Goal: Information Seeking & Learning: Check status

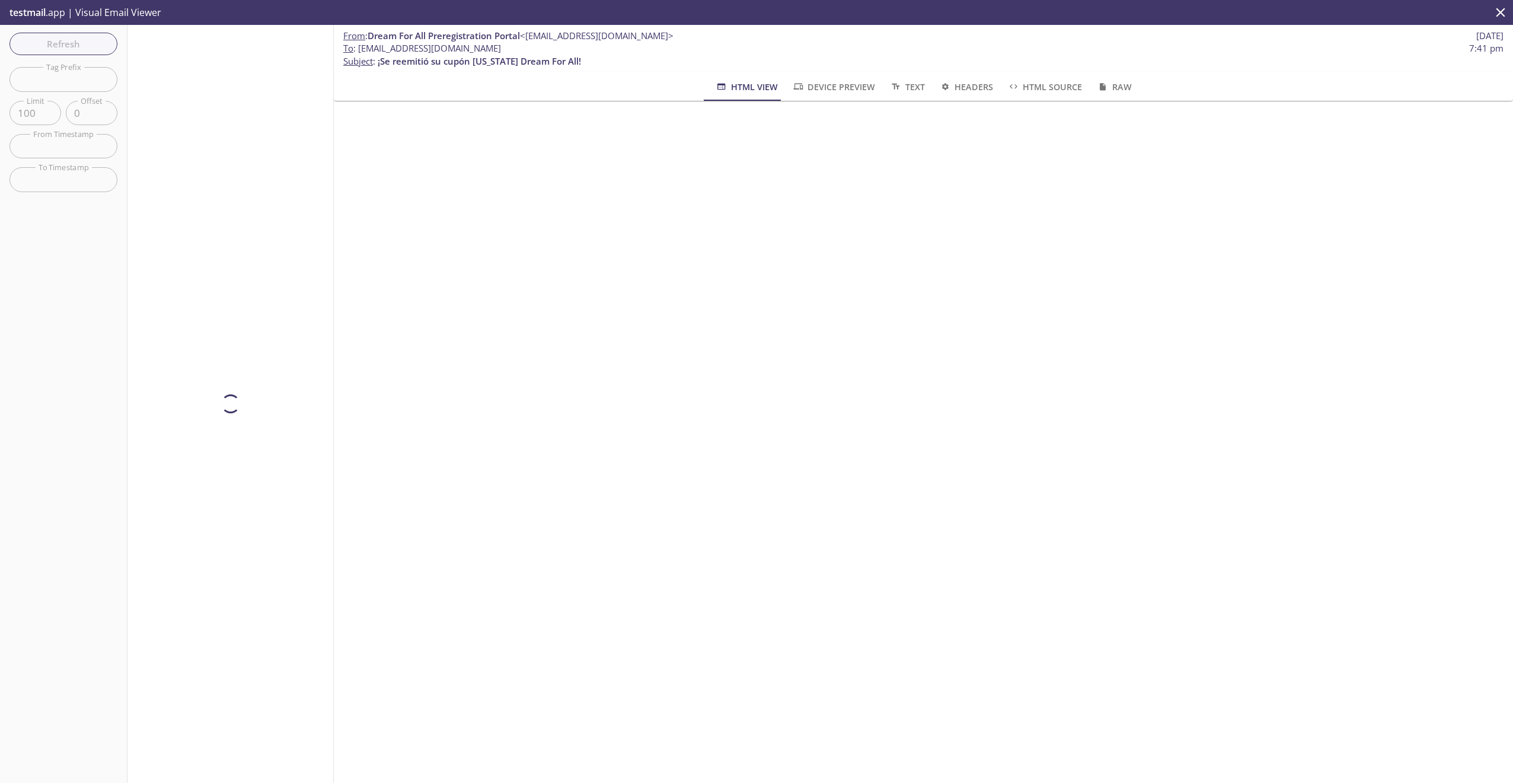
click at [80, 48] on div "Refresh Filters Tag Prefix Tag Prefix Limit 100 Limit Offset 0 Offset From Time…" at bounding box center [63, 404] width 127 height 758
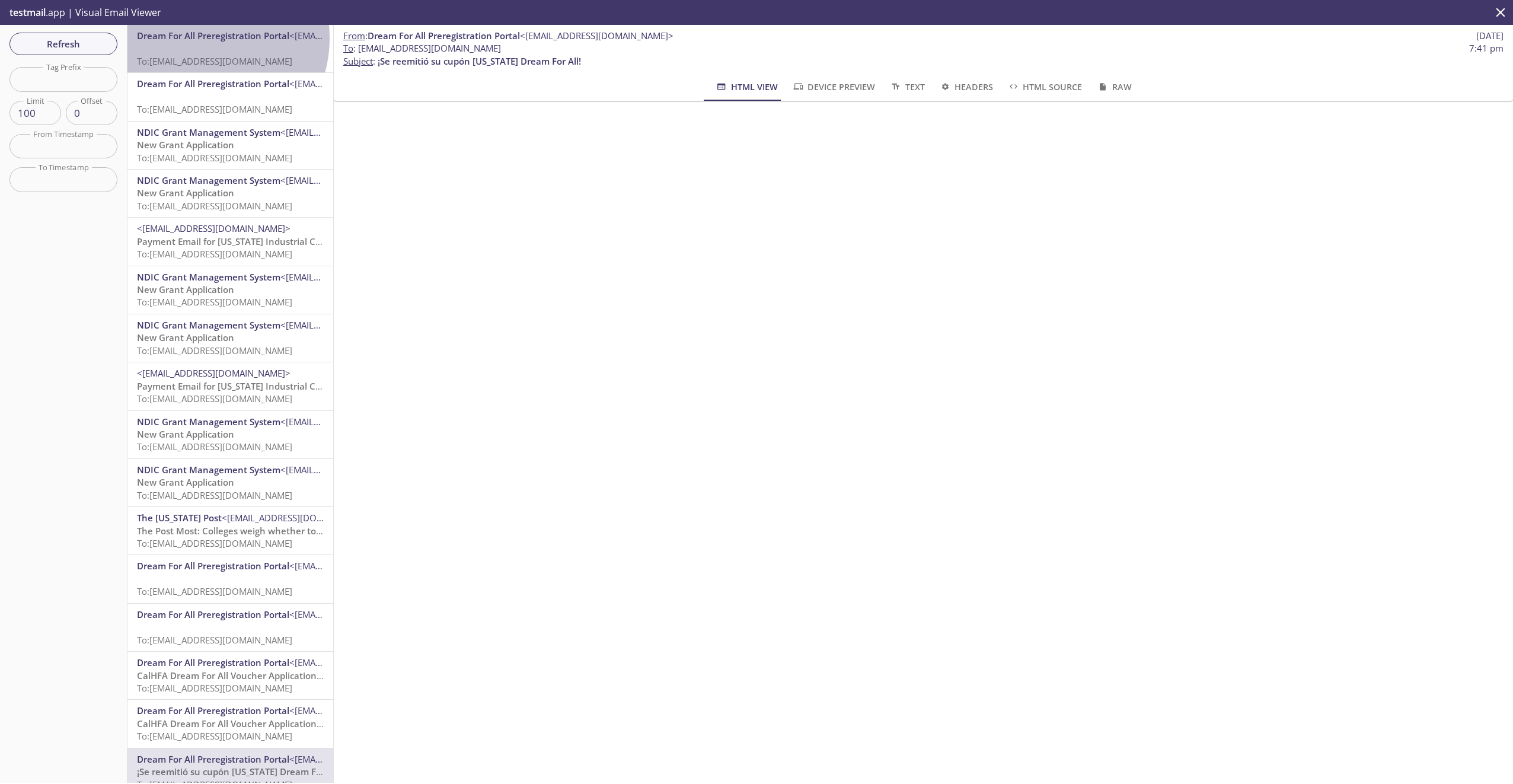
click at [198, 38] on span "Dream For All Preregistration Portal" at bounding box center [213, 35] width 152 height 12
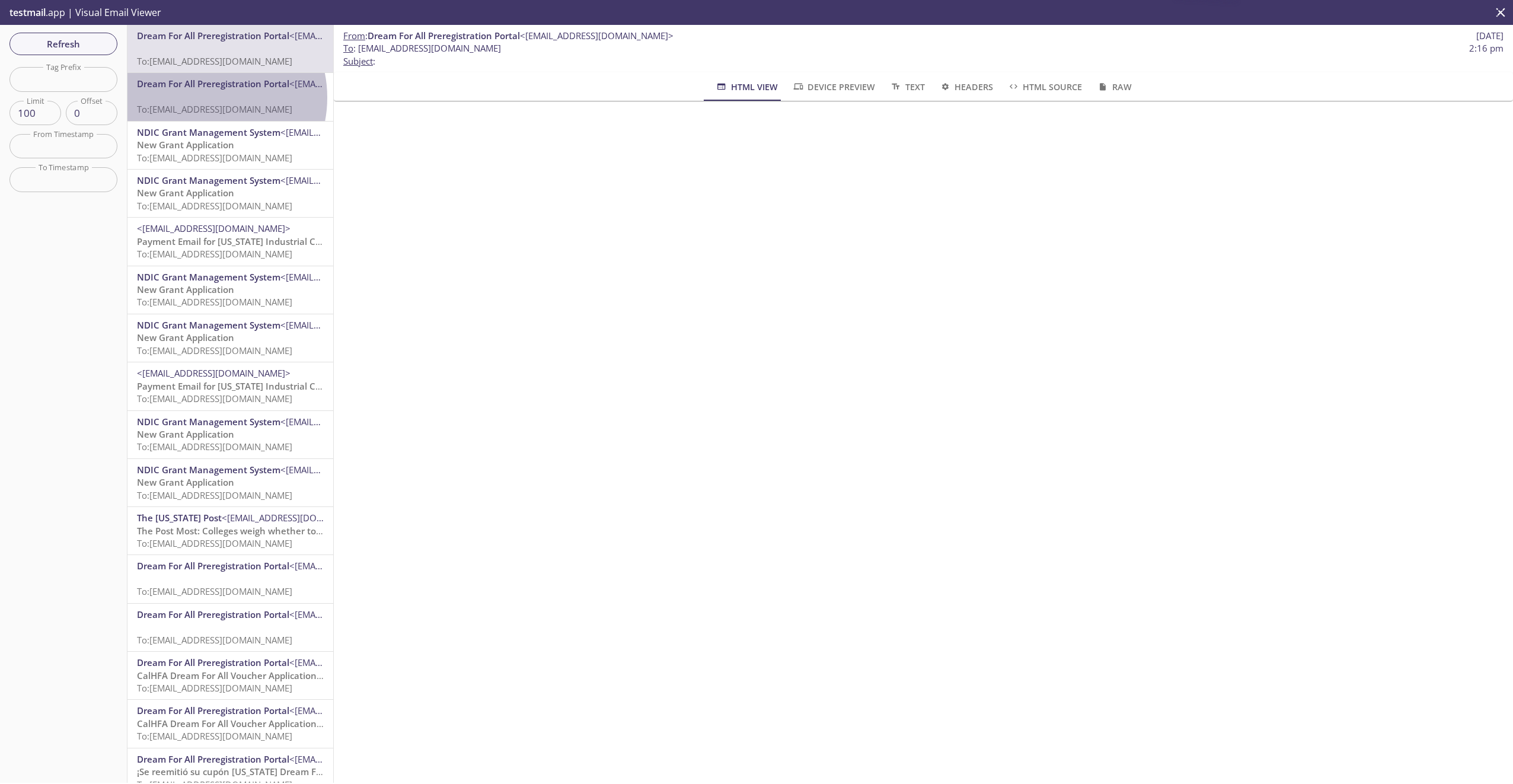
click at [204, 97] on p "To: [EMAIL_ADDRESS][DOMAIN_NAME]" at bounding box center [230, 103] width 187 height 25
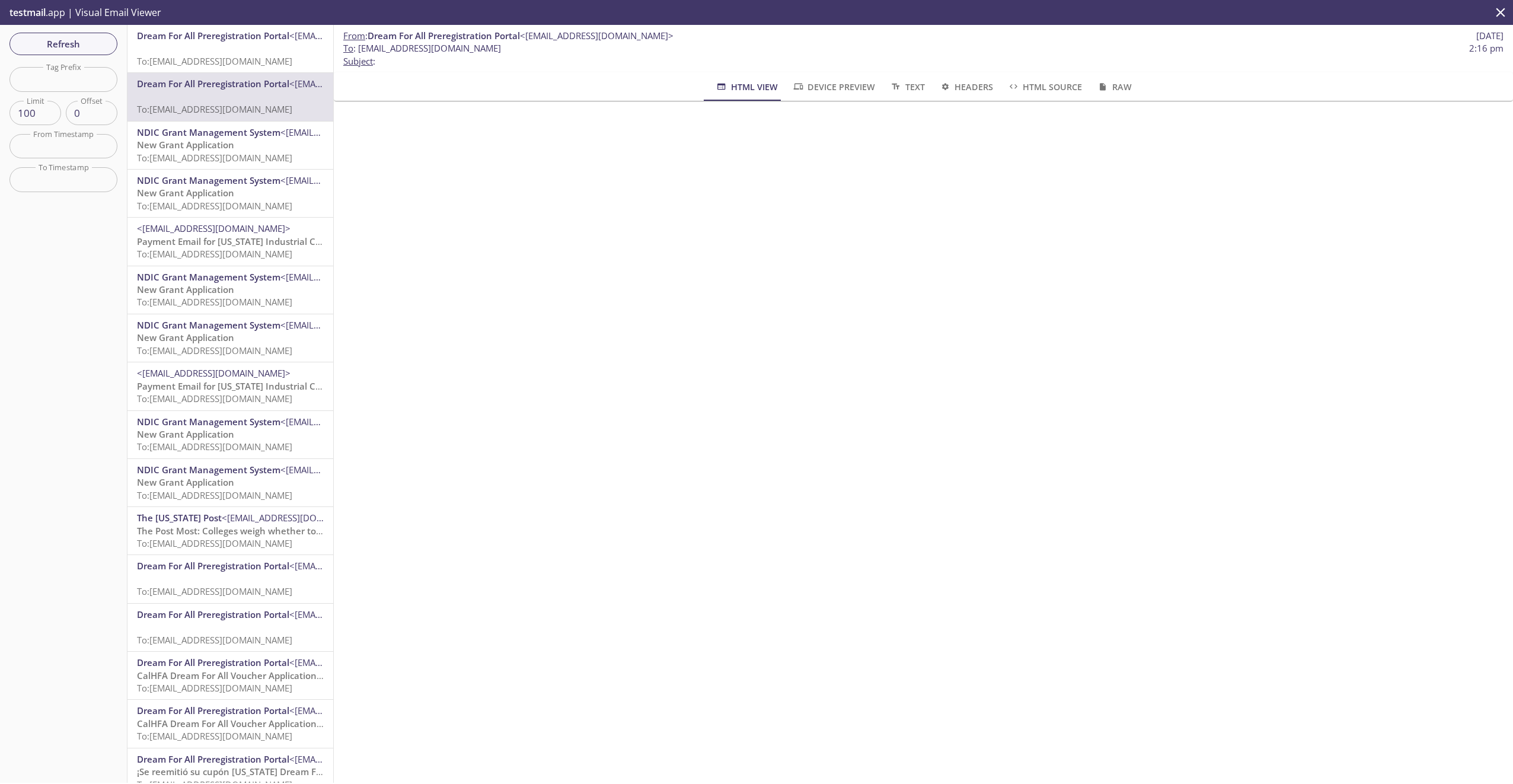
click at [201, 55] on span "To: [EMAIL_ADDRESS][DOMAIN_NAME]" at bounding box center [214, 61] width 155 height 12
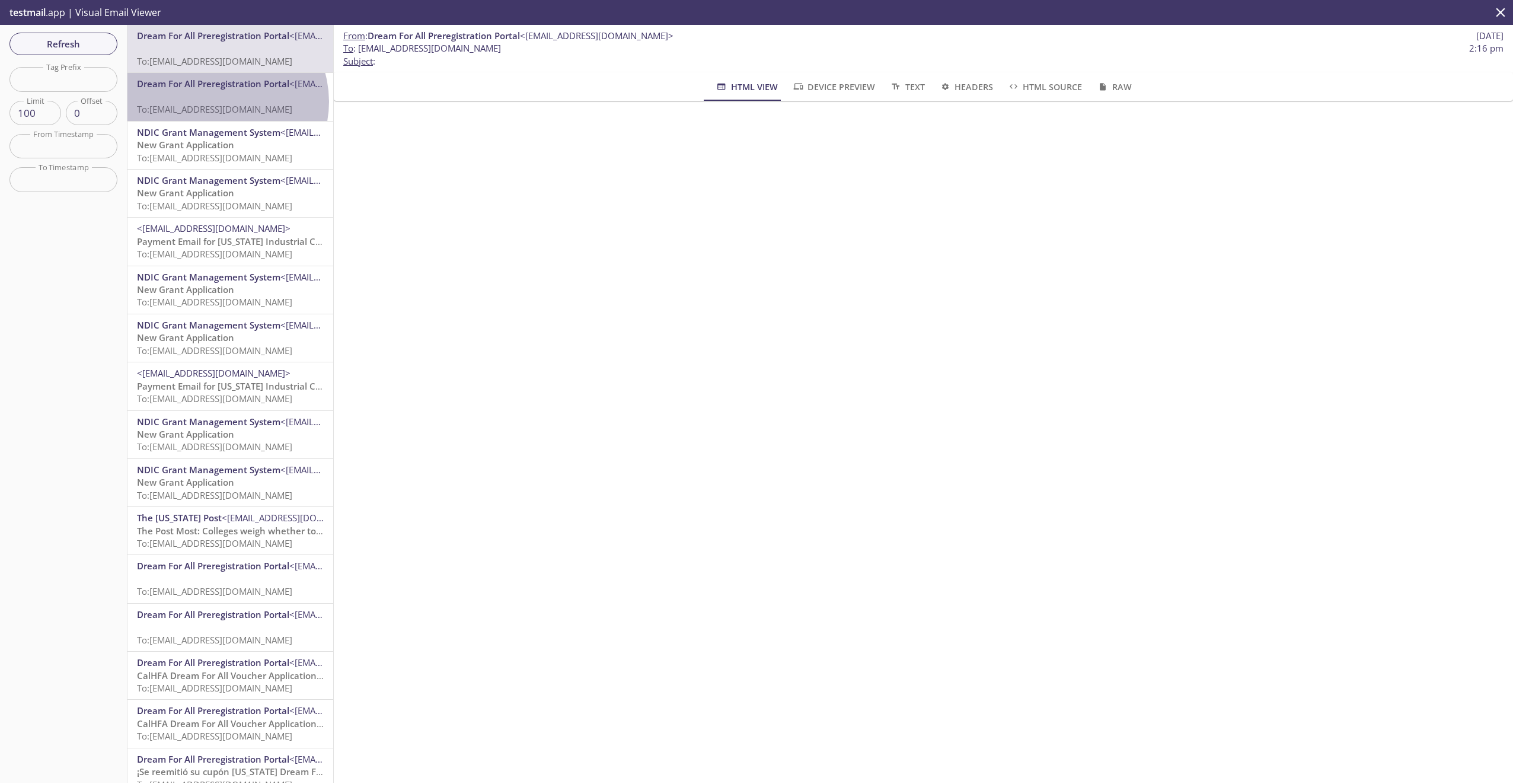
click at [219, 101] on p "To: [EMAIL_ADDRESS][DOMAIN_NAME]" at bounding box center [230, 103] width 187 height 25
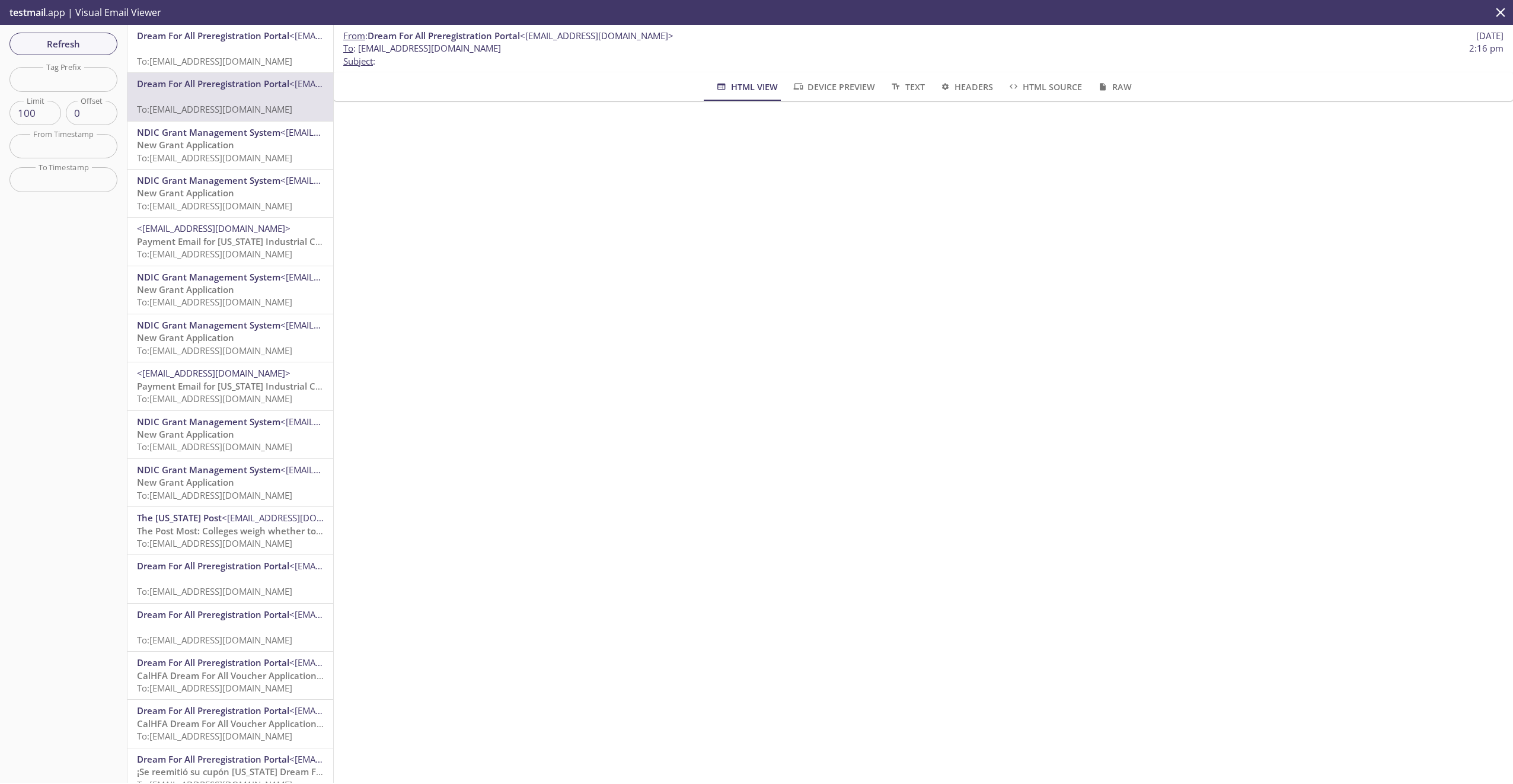
click at [203, 157] on span "To: [EMAIL_ADDRESS][DOMAIN_NAME]" at bounding box center [214, 158] width 155 height 12
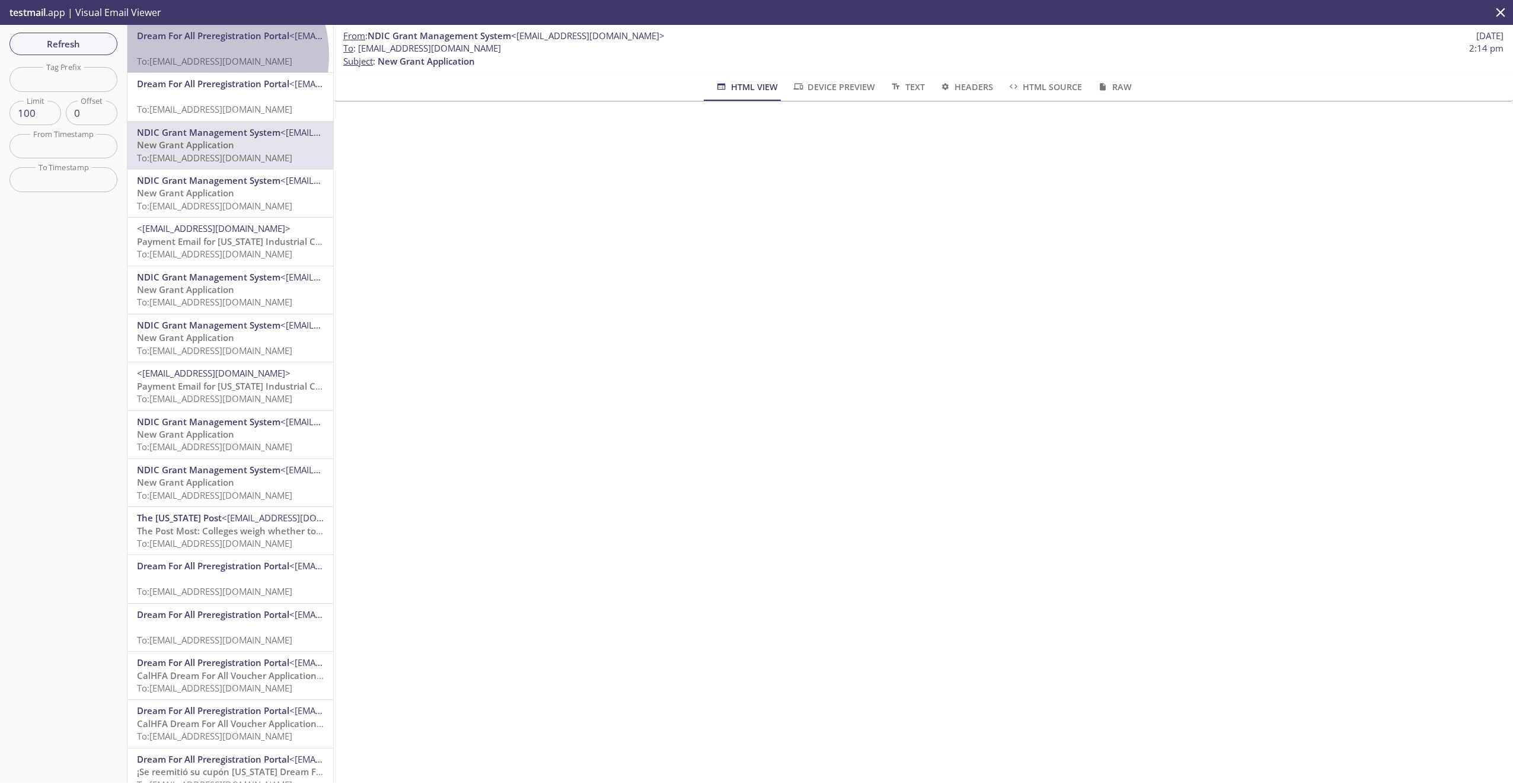
click at [202, 56] on span "To: [EMAIL_ADDRESS][DOMAIN_NAME]" at bounding box center [214, 61] width 155 height 12
